Goal: Navigation & Orientation: Find specific page/section

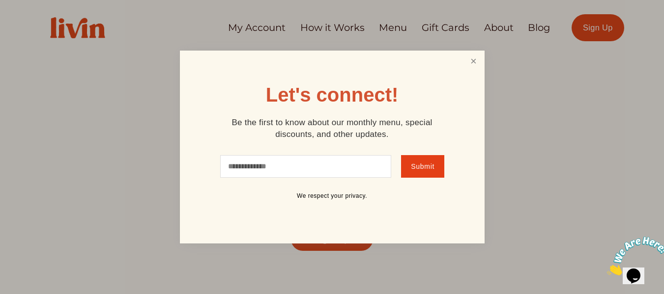
click at [472, 60] on link "Close" at bounding box center [473, 61] width 19 height 18
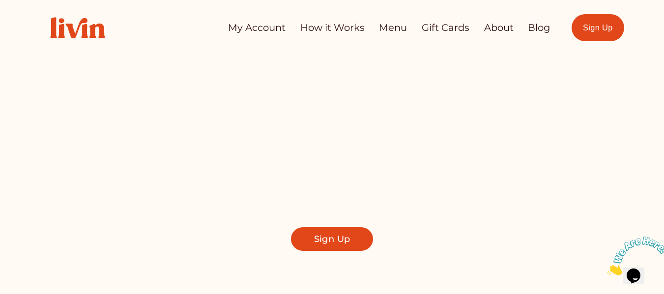
click at [535, 29] on link "Blog" at bounding box center [539, 27] width 22 height 19
